Goal: Transaction & Acquisition: Obtain resource

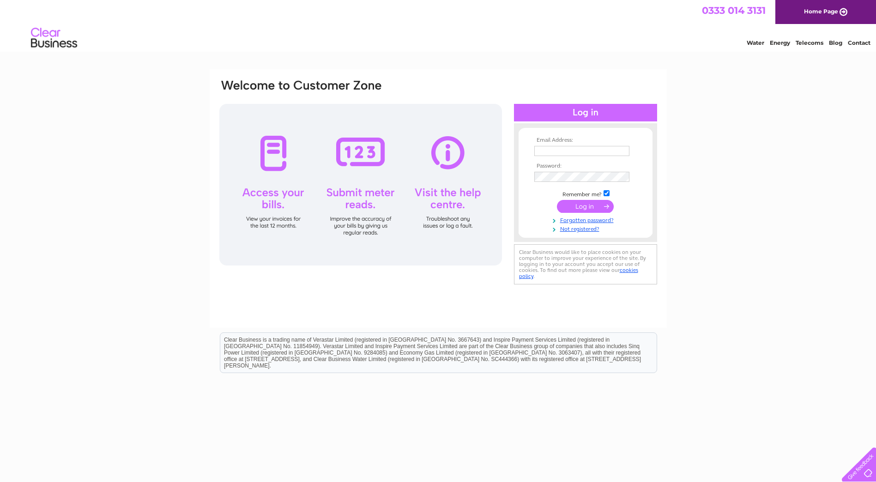
type input "[EMAIL_ADDRESS][DOMAIN_NAME]"
click at [574, 211] on input "submit" at bounding box center [585, 206] width 57 height 13
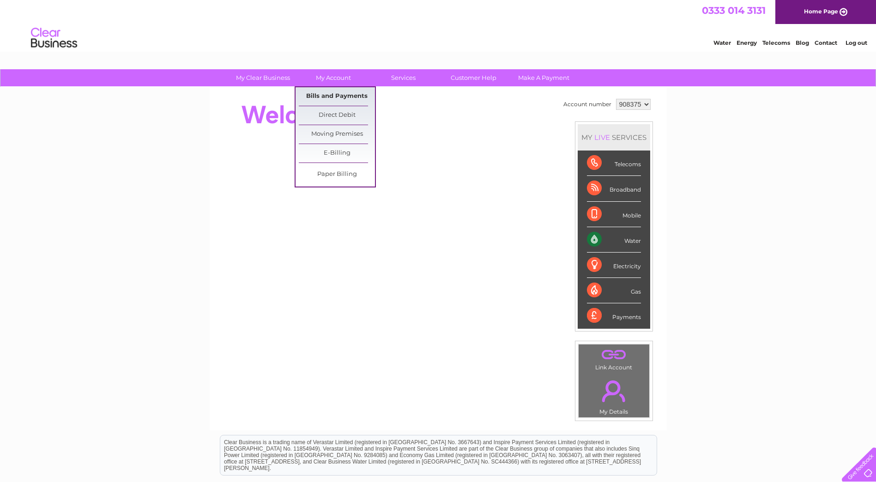
click at [332, 95] on link "Bills and Payments" at bounding box center [337, 96] width 76 height 18
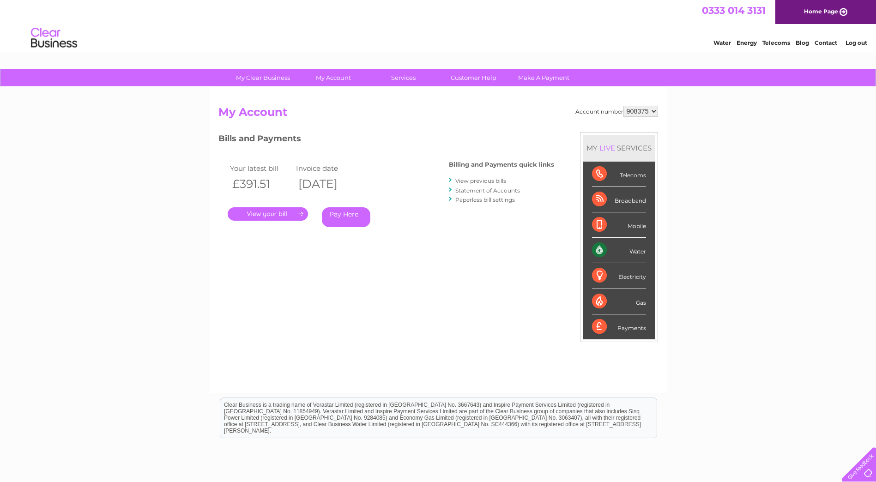
click at [263, 215] on link "." at bounding box center [268, 213] width 80 height 13
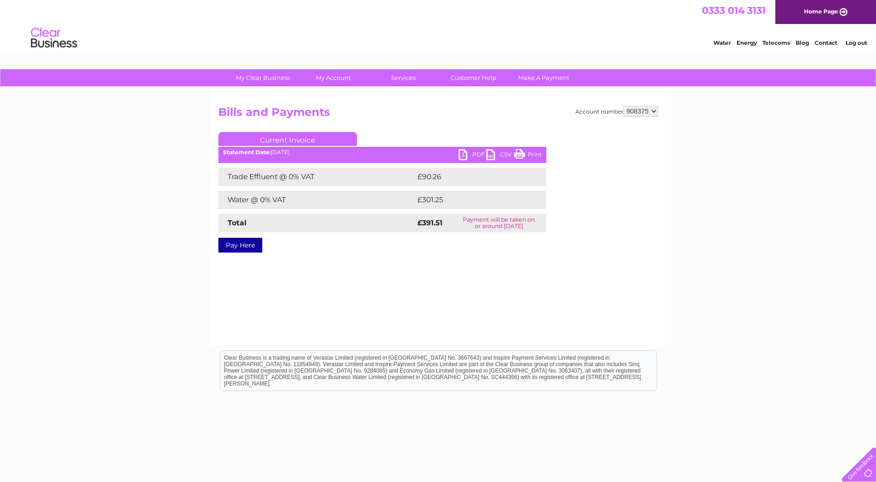
click at [465, 155] on link "PDF" at bounding box center [472, 155] width 28 height 13
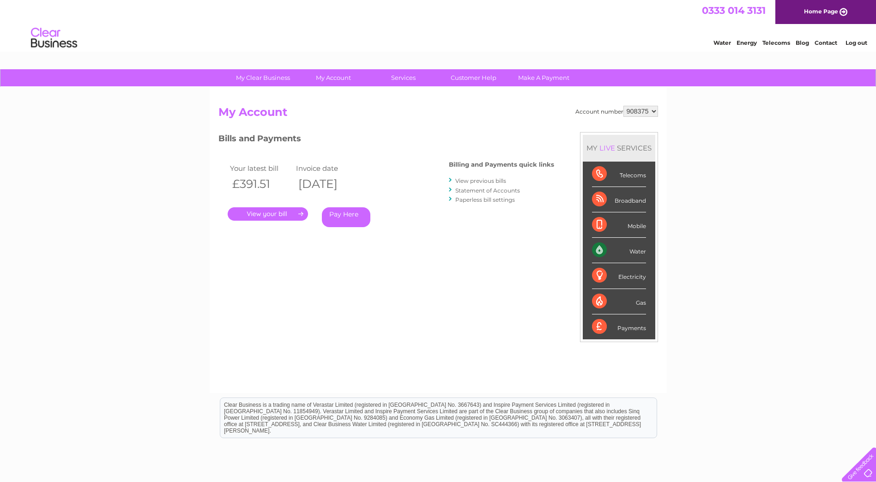
click at [655, 112] on select "908375 923382 953878" at bounding box center [640, 111] width 35 height 11
select select "923382"
click at [623, 106] on select "908375 923382 953878" at bounding box center [640, 111] width 35 height 11
click at [284, 213] on link "." at bounding box center [268, 213] width 80 height 13
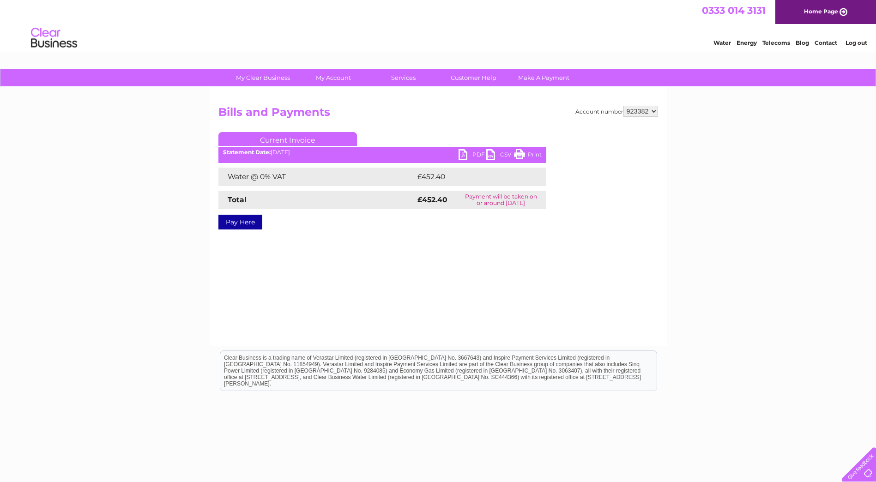
click at [460, 154] on link "PDF" at bounding box center [472, 155] width 28 height 13
click at [654, 109] on select "908375 923382 953878" at bounding box center [640, 111] width 35 height 11
click at [623, 106] on select "908375 923382 953878" at bounding box center [640, 111] width 35 height 11
click at [468, 157] on link "PDF" at bounding box center [472, 155] width 28 height 13
click at [654, 111] on select "908375 923382 953878" at bounding box center [640, 111] width 35 height 11
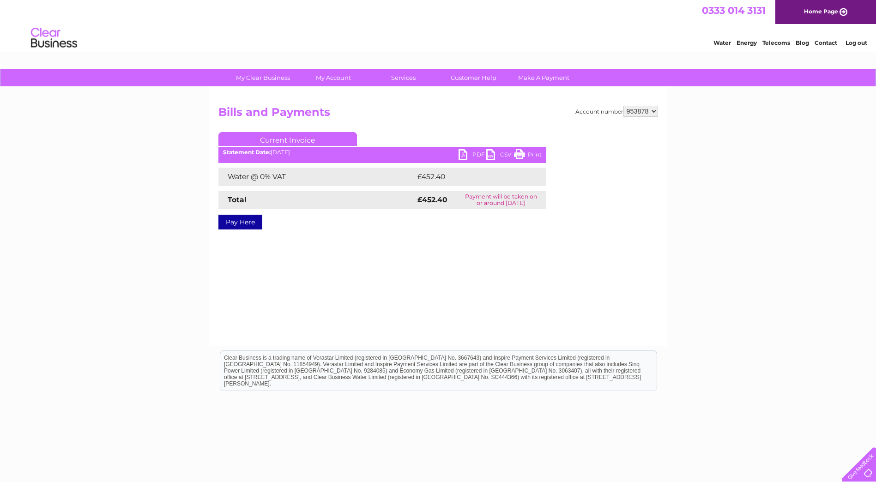
click at [623, 106] on select "908375 923382 953878" at bounding box center [640, 111] width 35 height 11
click at [654, 111] on select "908375 923382 953878" at bounding box center [640, 111] width 35 height 11
select select "923382"
click at [623, 106] on select "908375 923382 953878" at bounding box center [640, 111] width 35 height 11
click at [653, 112] on select "908375 923382 953878" at bounding box center [640, 111] width 35 height 11
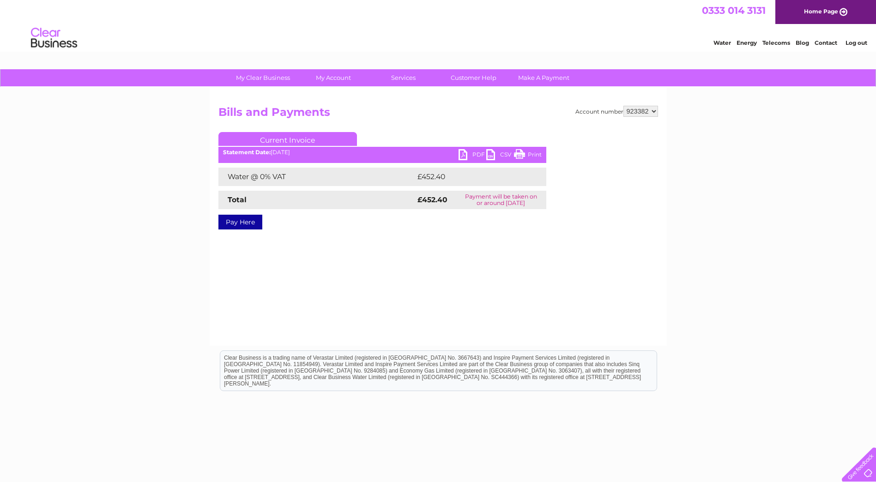
select select "908375"
click at [623, 106] on select "908375 923382 953878" at bounding box center [640, 111] width 35 height 11
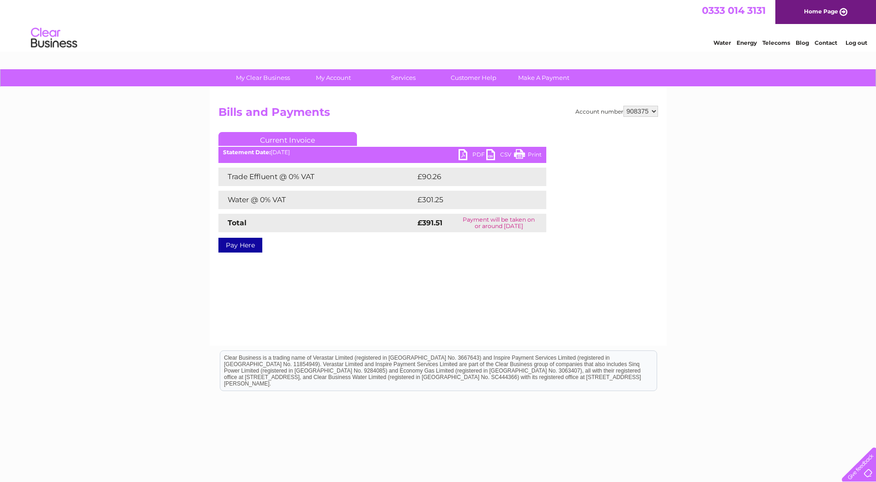
click at [465, 154] on link "PDF" at bounding box center [472, 155] width 28 height 13
click at [656, 109] on select "908375 923382 953878" at bounding box center [640, 111] width 35 height 11
select select "953878"
click at [623, 106] on select "908375 923382 953878" at bounding box center [640, 111] width 35 height 11
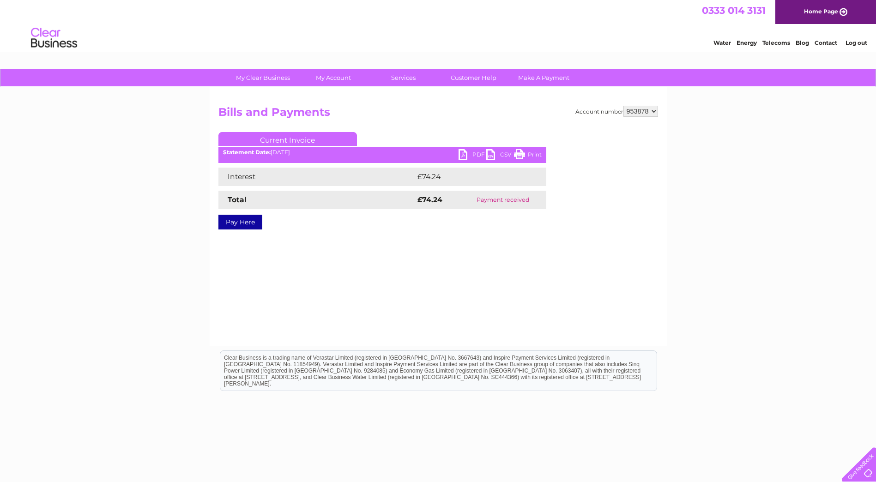
click at [467, 156] on link "PDF" at bounding box center [472, 155] width 28 height 13
